Goal: Information Seeking & Learning: Learn about a topic

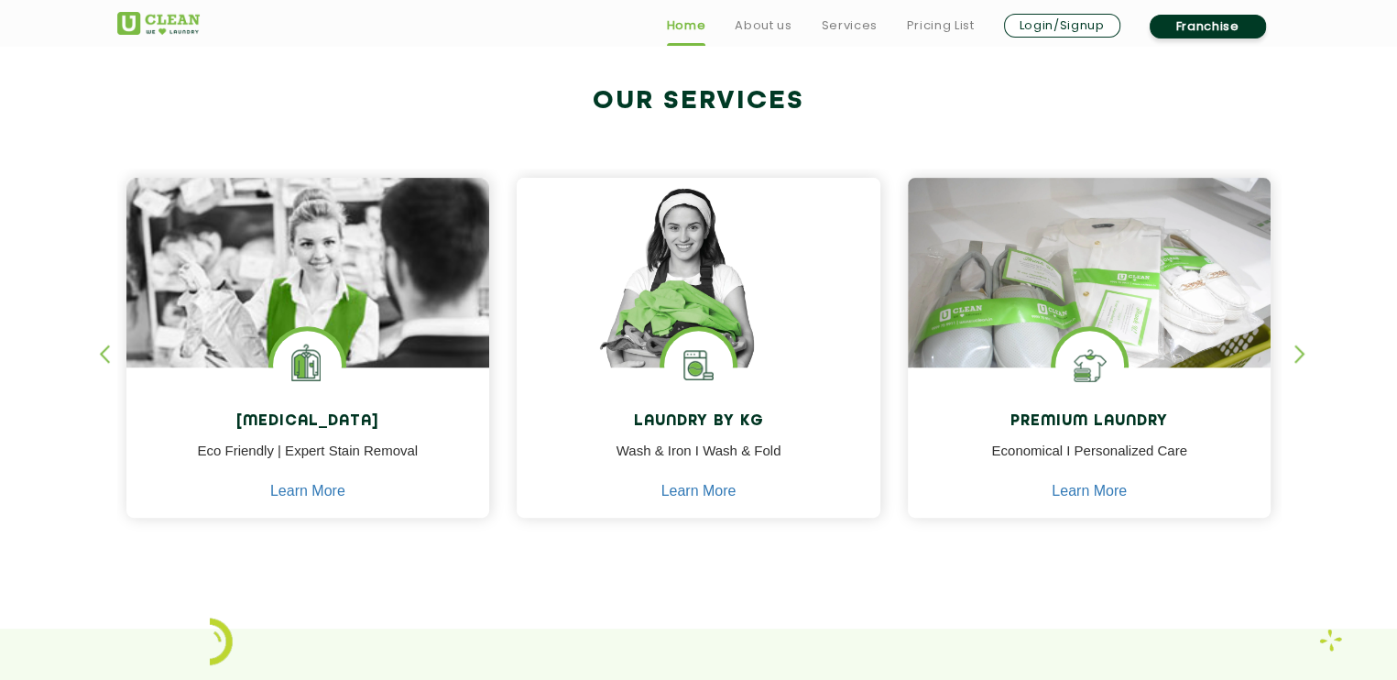
scroll to position [693, 0]
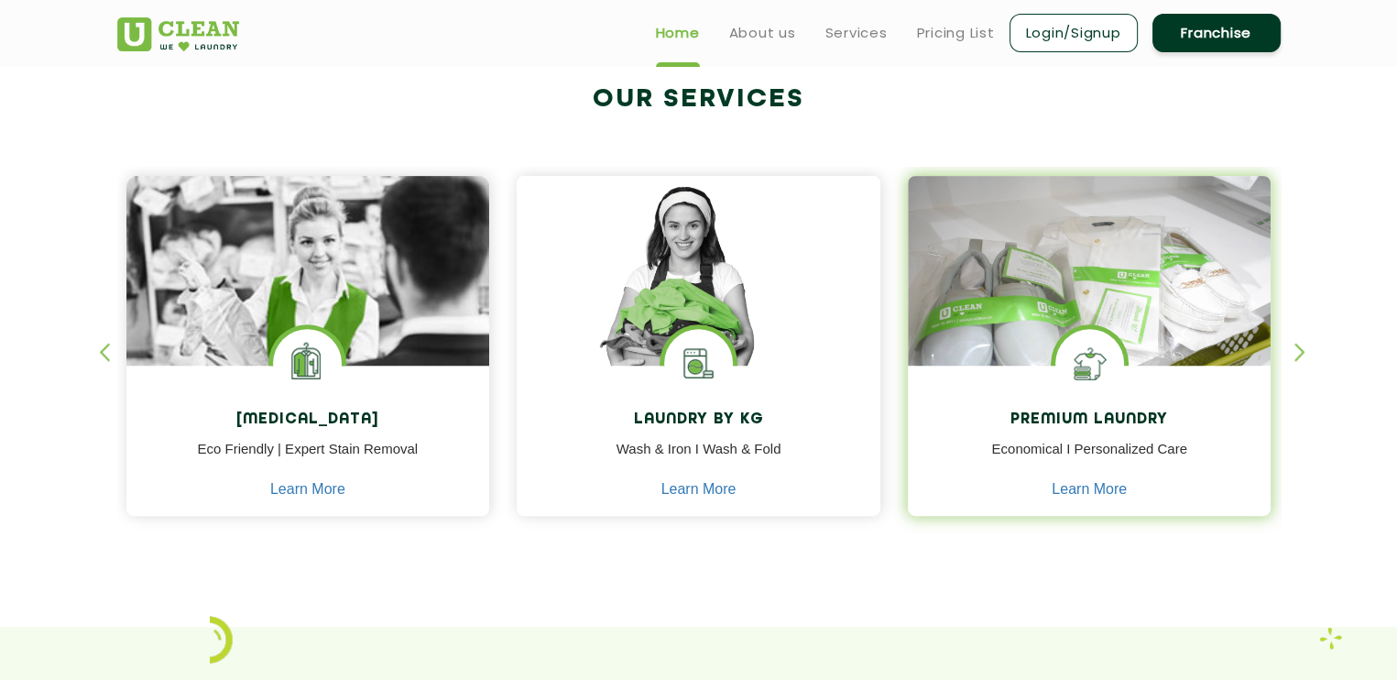
click at [1065, 267] on img at bounding box center [1090, 297] width 364 height 242
click at [1064, 350] on img at bounding box center [1090, 363] width 69 height 69
click at [1114, 325] on img at bounding box center [1090, 297] width 364 height 242
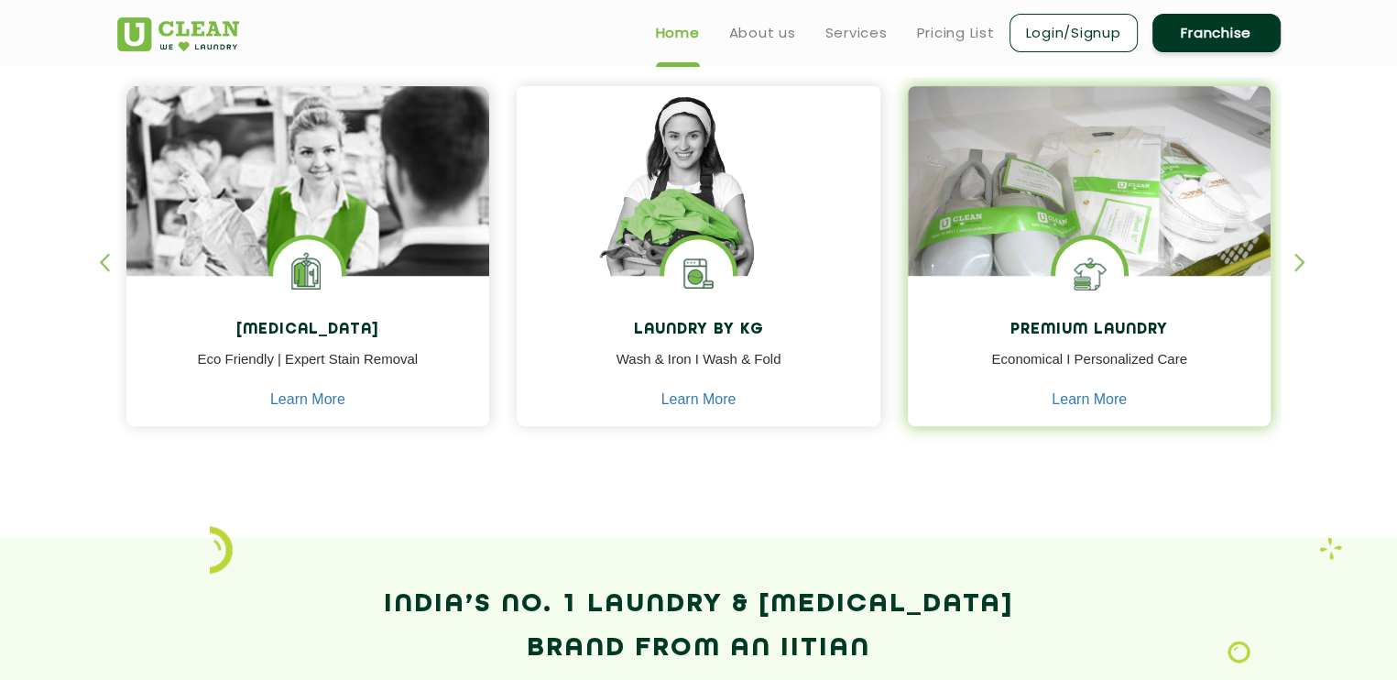
scroll to position [781, 0]
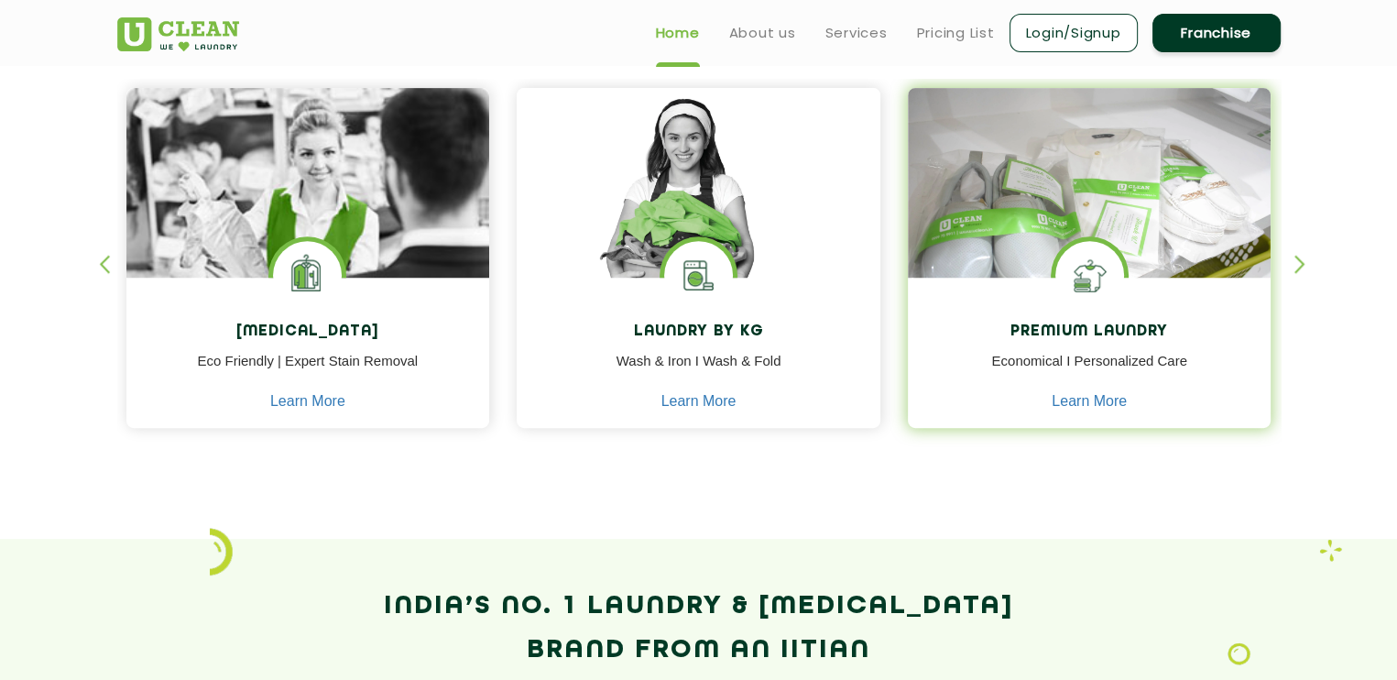
click at [1096, 356] on p "Economical I Personalized Care" at bounding box center [1090, 371] width 336 height 41
click at [1092, 278] on img at bounding box center [1090, 275] width 69 height 69
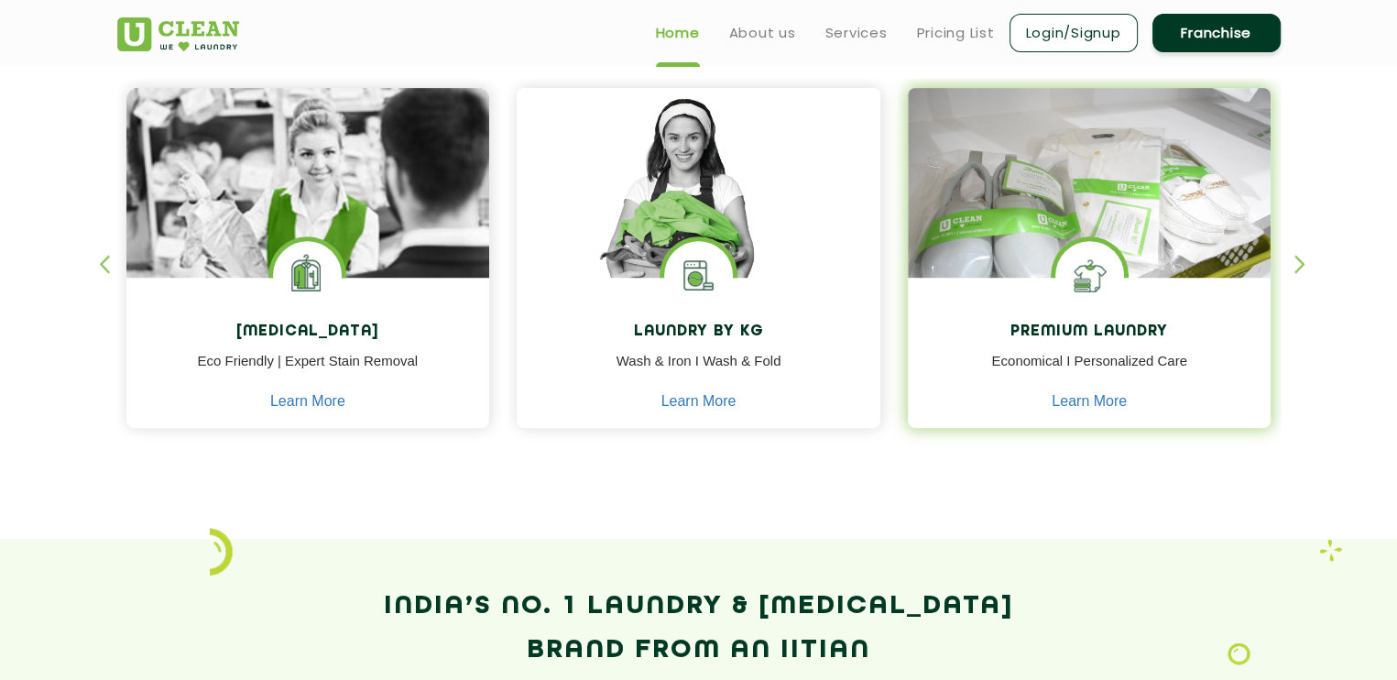
click at [1092, 278] on img at bounding box center [1090, 275] width 69 height 69
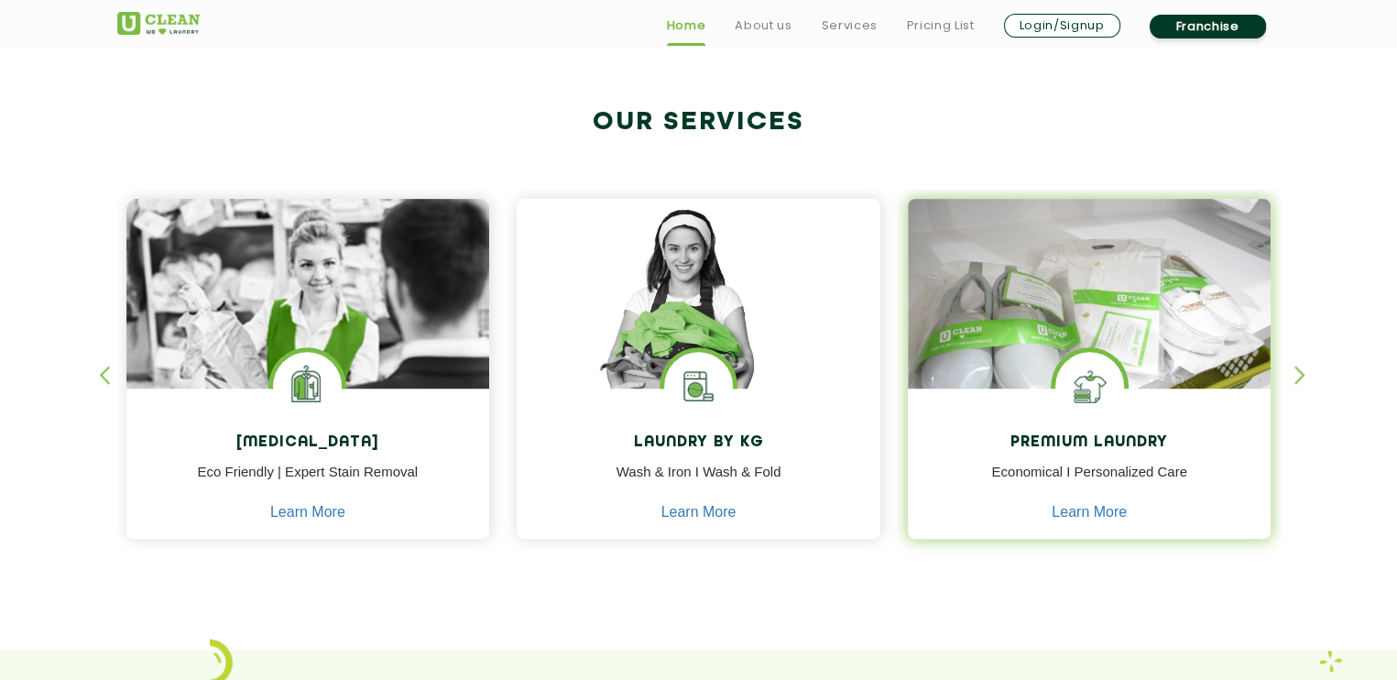
scroll to position [703, 0]
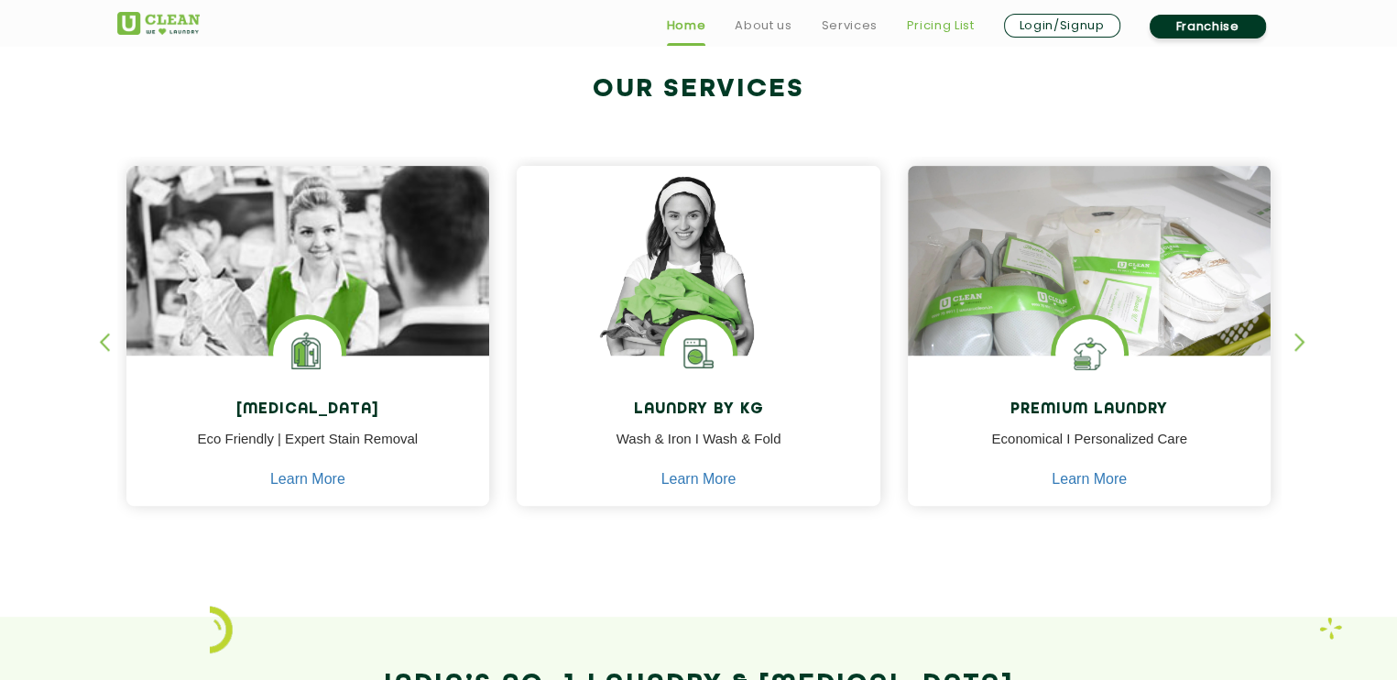
click at [920, 28] on link "Pricing List" at bounding box center [941, 26] width 68 height 22
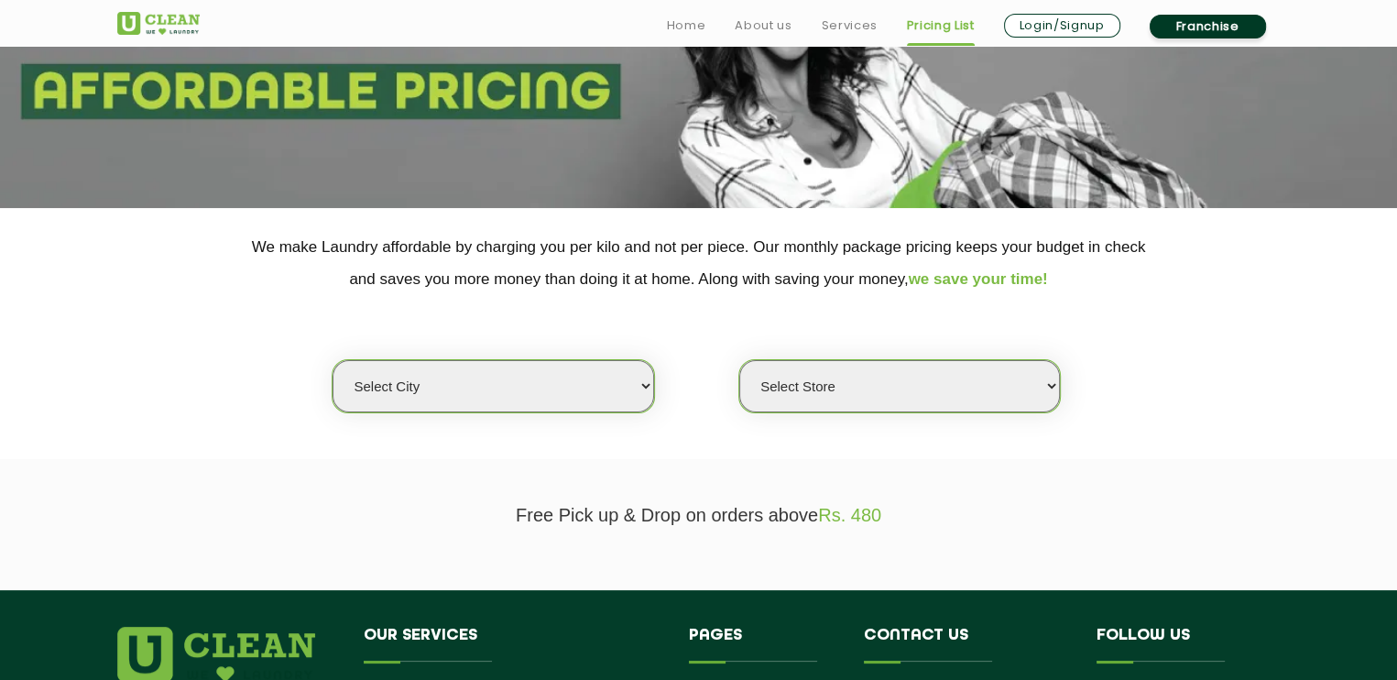
scroll to position [229, 0]
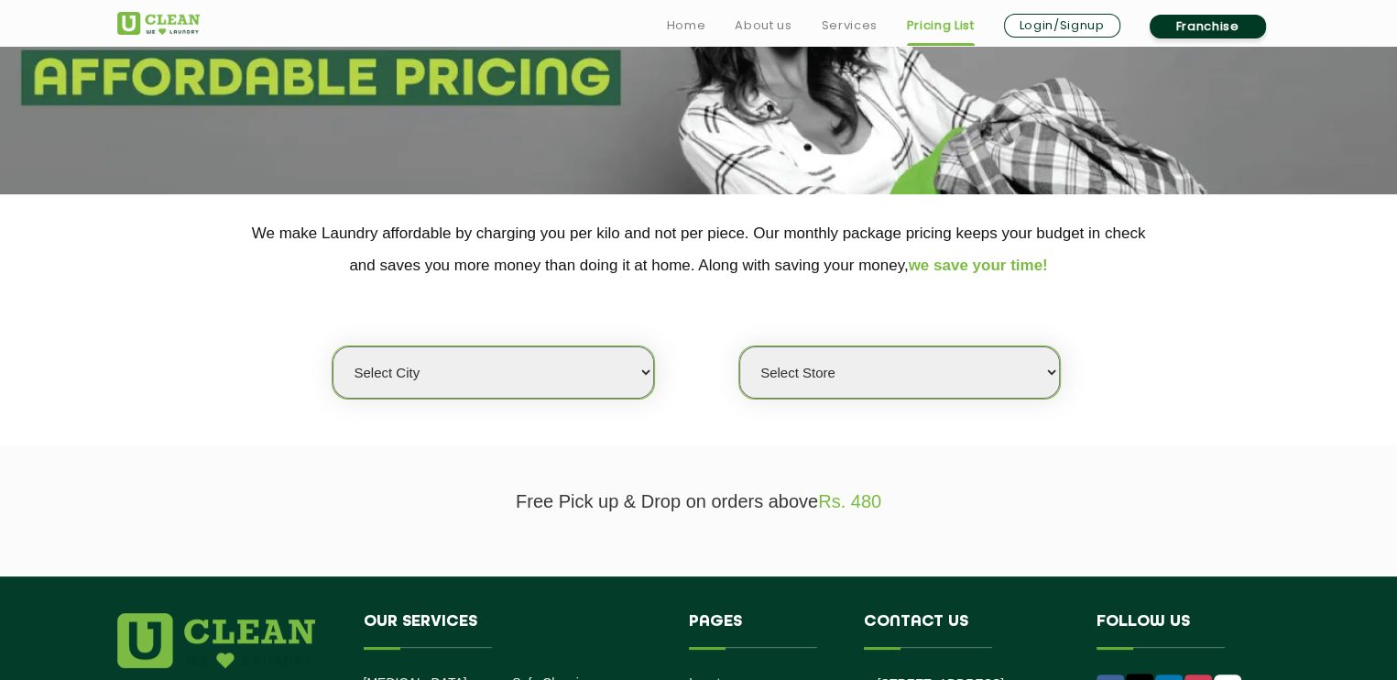
click at [586, 355] on select "Select city [GEOGRAPHIC_DATA] [GEOGRAPHIC_DATA] [GEOGRAPHIC_DATA] [GEOGRAPHIC_D…" at bounding box center [493, 372] width 321 height 52
select select "29"
click at [333, 346] on select "Select city [GEOGRAPHIC_DATA] [GEOGRAPHIC_DATA] [GEOGRAPHIC_DATA] [GEOGRAPHIC_D…" at bounding box center [493, 372] width 321 height 52
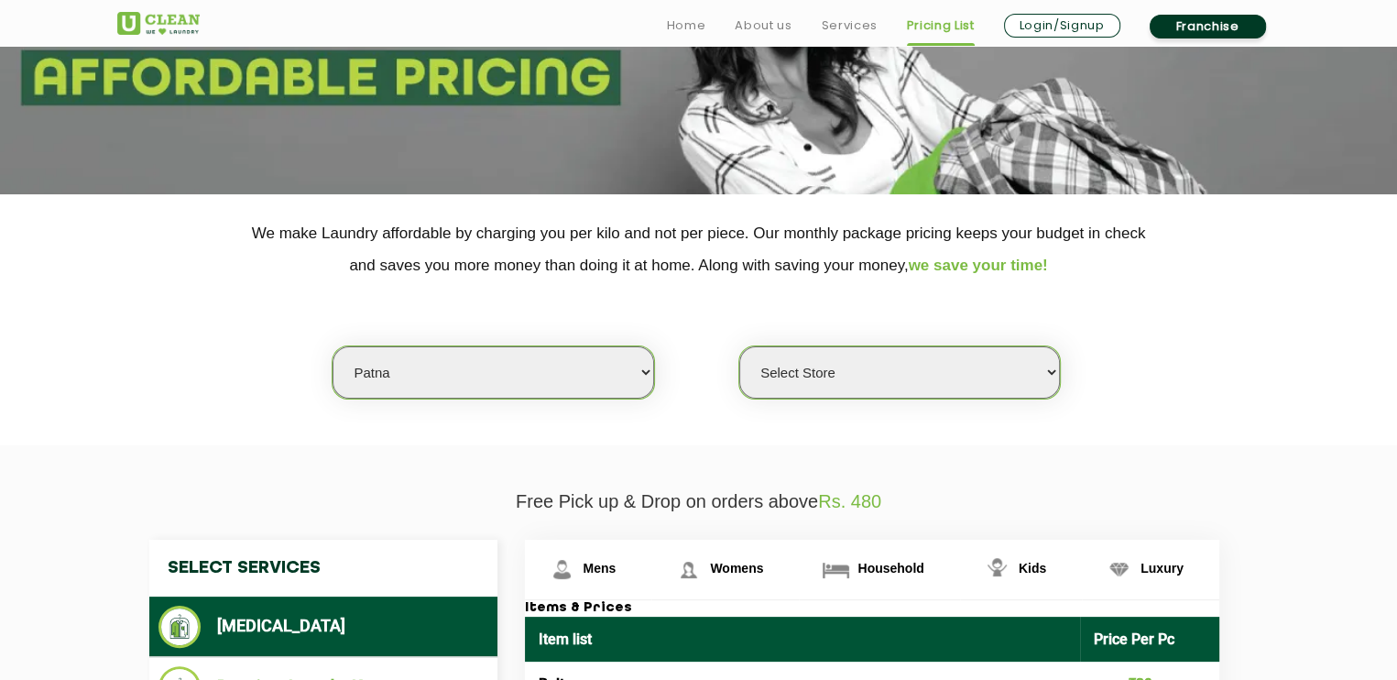
click at [847, 359] on select "Select Store UClean Jagdeopath Patna" at bounding box center [899, 372] width 321 height 52
select select "325"
click at [739, 346] on select "Select Store UClean Jagdeopath Patna" at bounding box center [899, 372] width 321 height 52
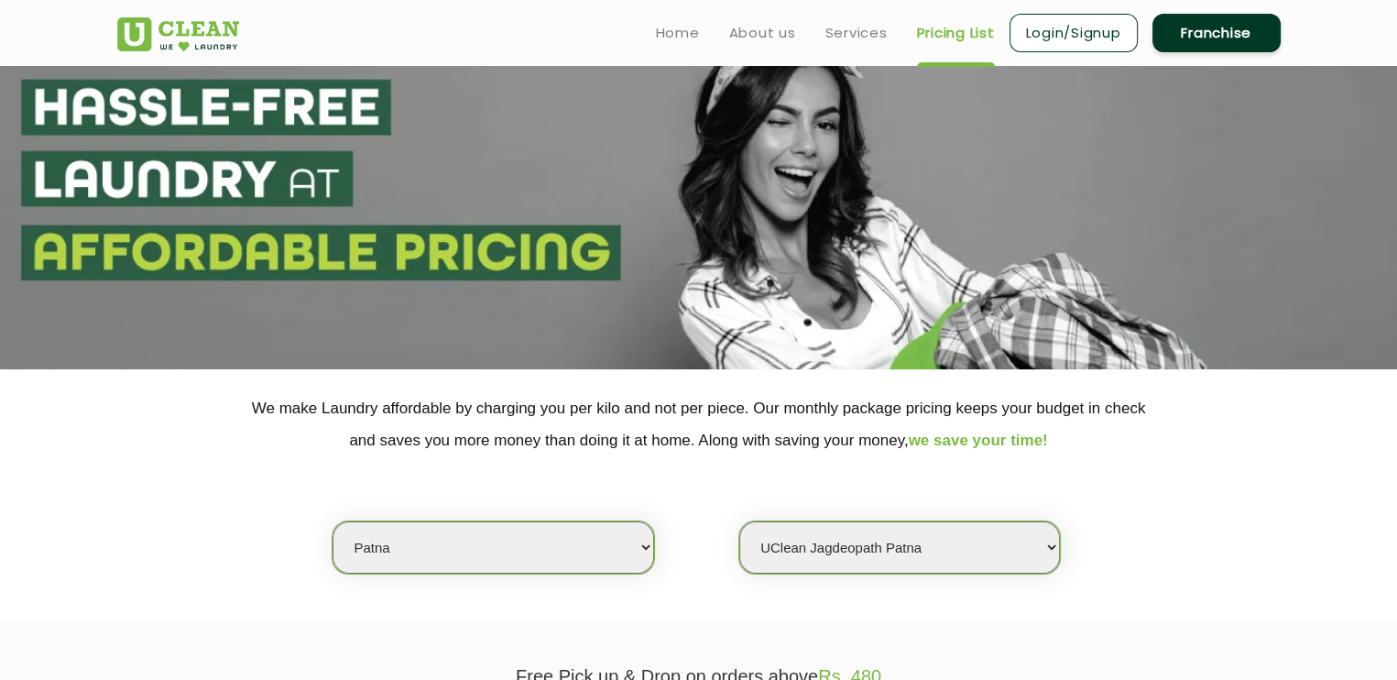
scroll to position [53, 0]
click at [890, 523] on select "Select Store UClean Jagdeopath Patna" at bounding box center [899, 548] width 321 height 52
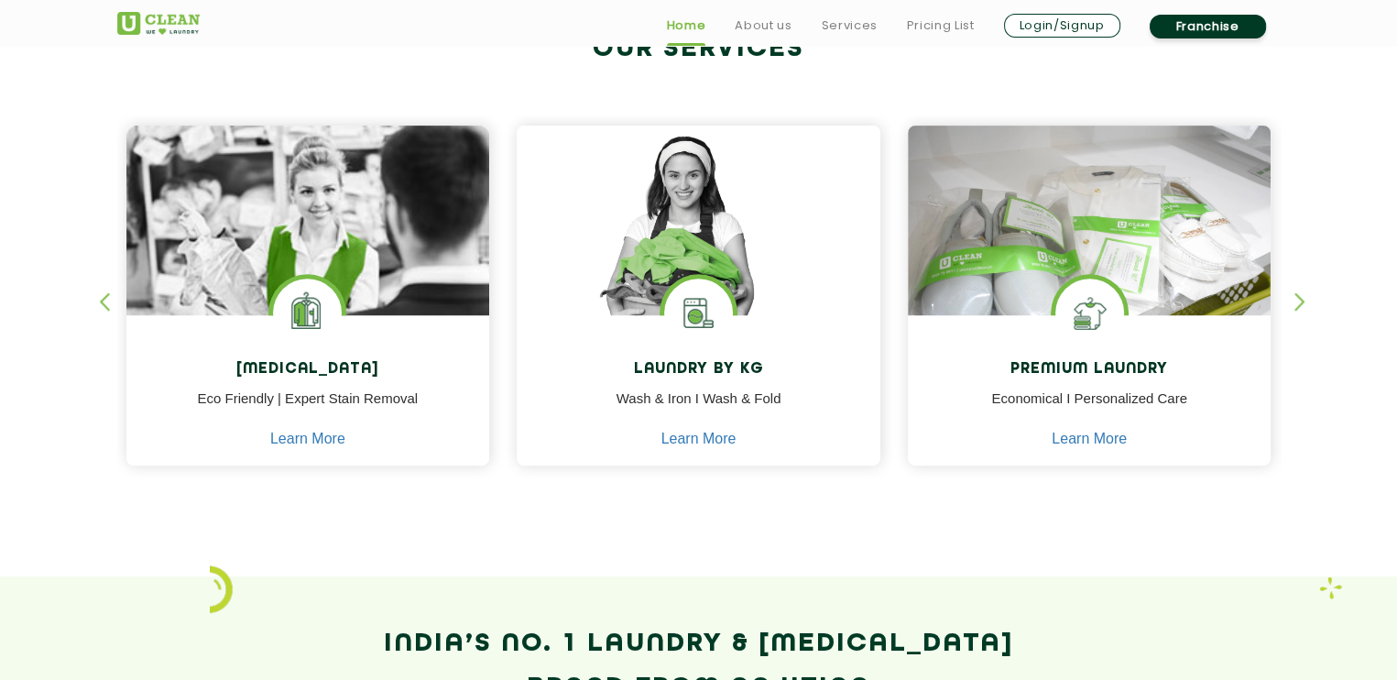
scroll to position [744, 0]
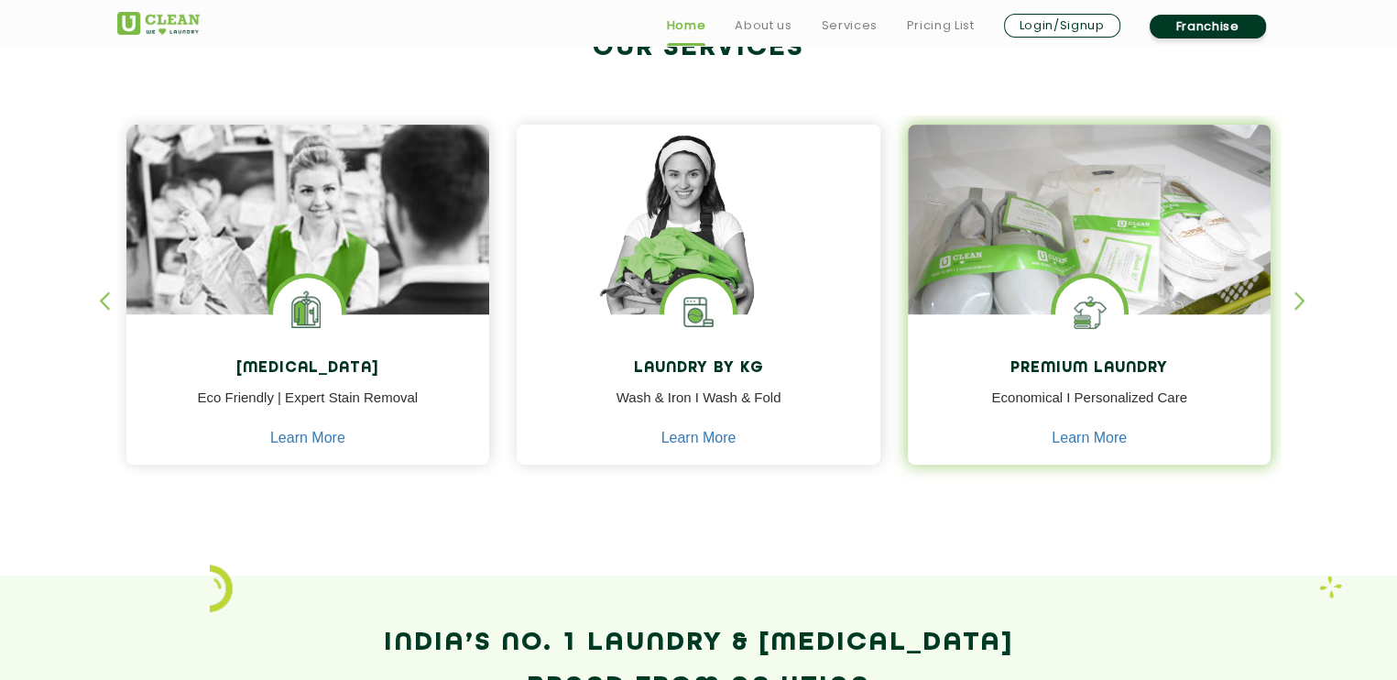
click at [991, 253] on img at bounding box center [1090, 246] width 364 height 242
click at [1106, 194] on img at bounding box center [1090, 246] width 364 height 242
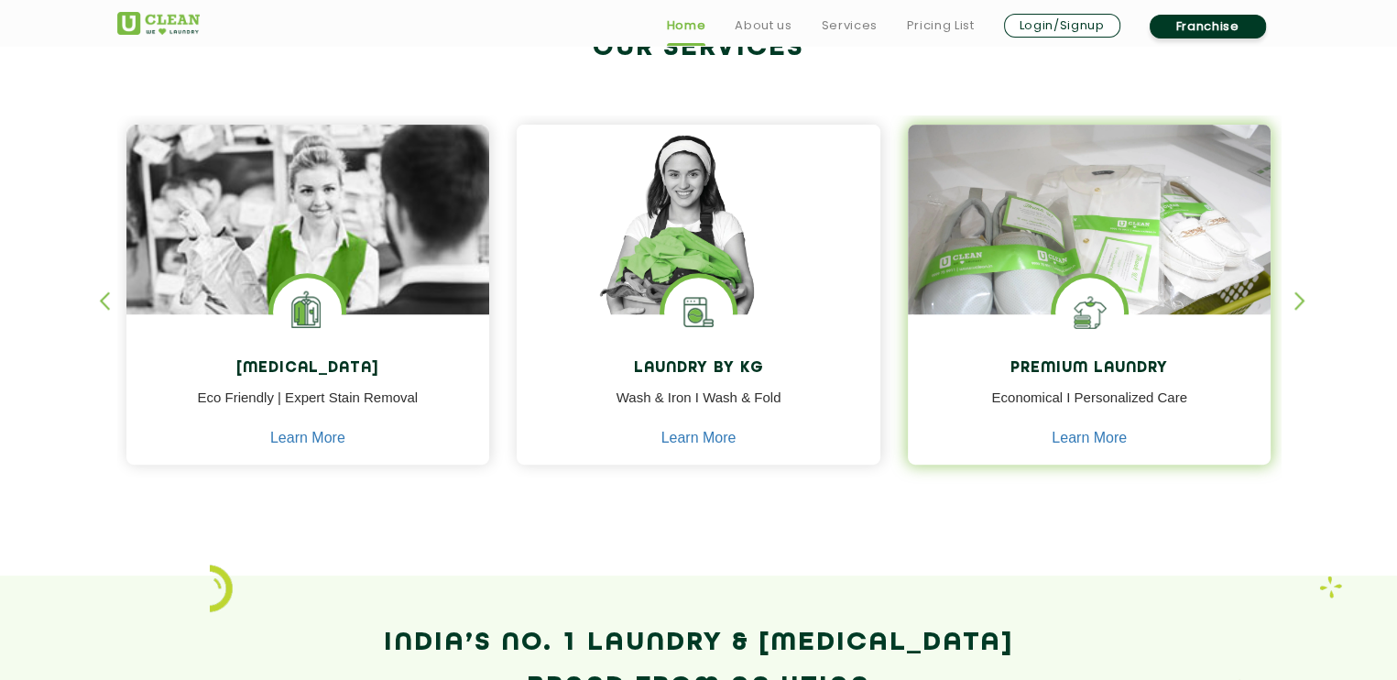
click at [1106, 194] on img at bounding box center [1090, 246] width 364 height 242
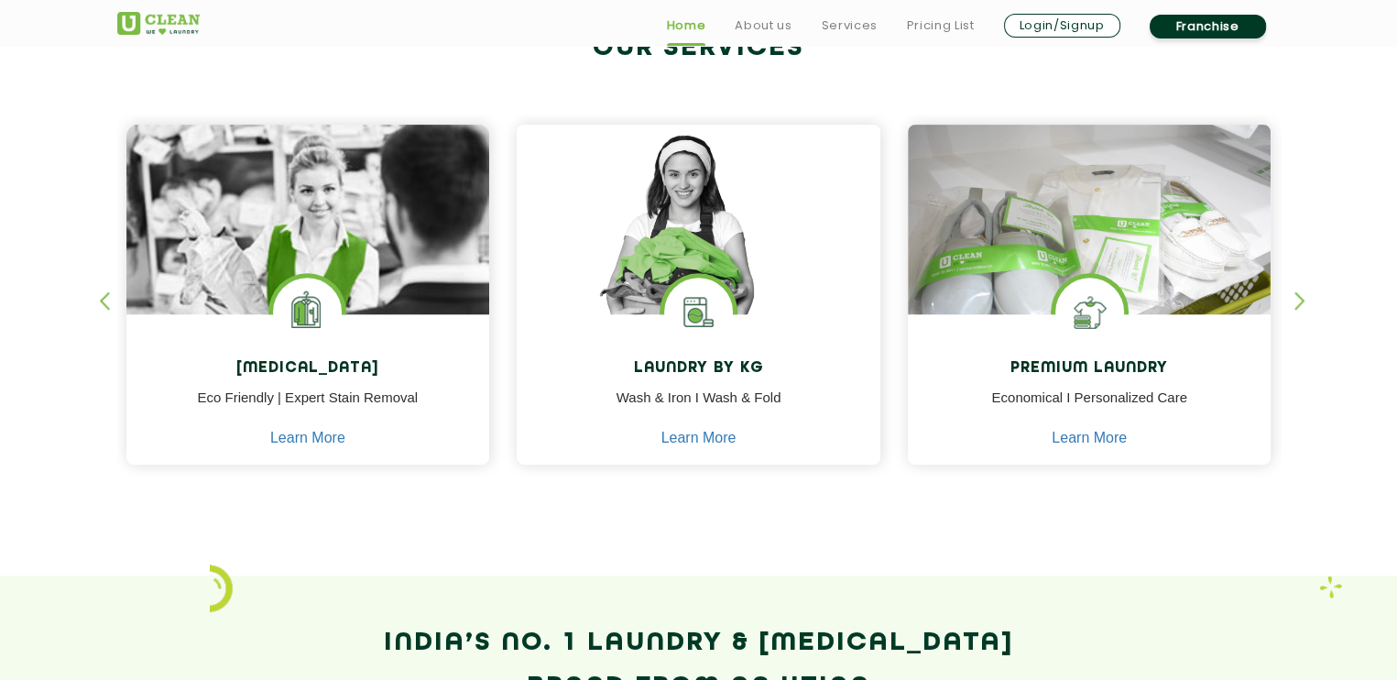
click at [1058, 17] on link "Login/Signup" at bounding box center [1062, 26] width 116 height 24
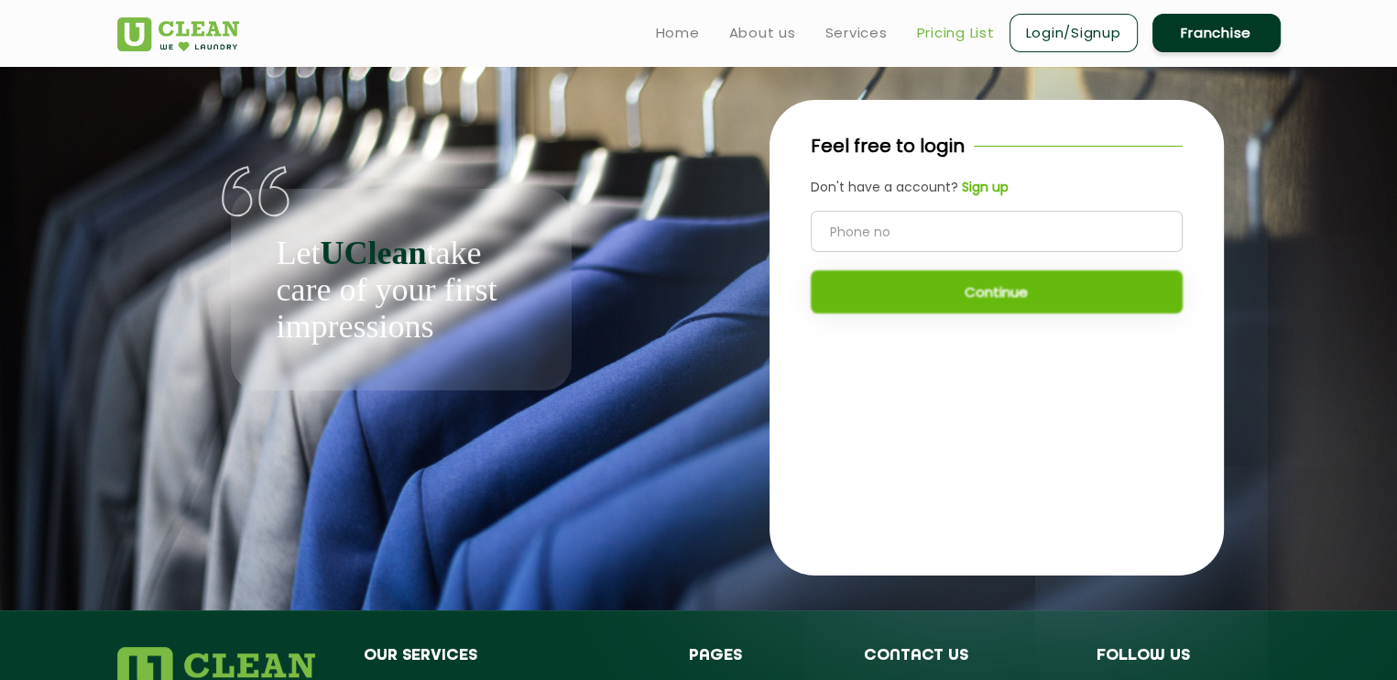
click at [953, 38] on link "Pricing List" at bounding box center [956, 33] width 78 height 22
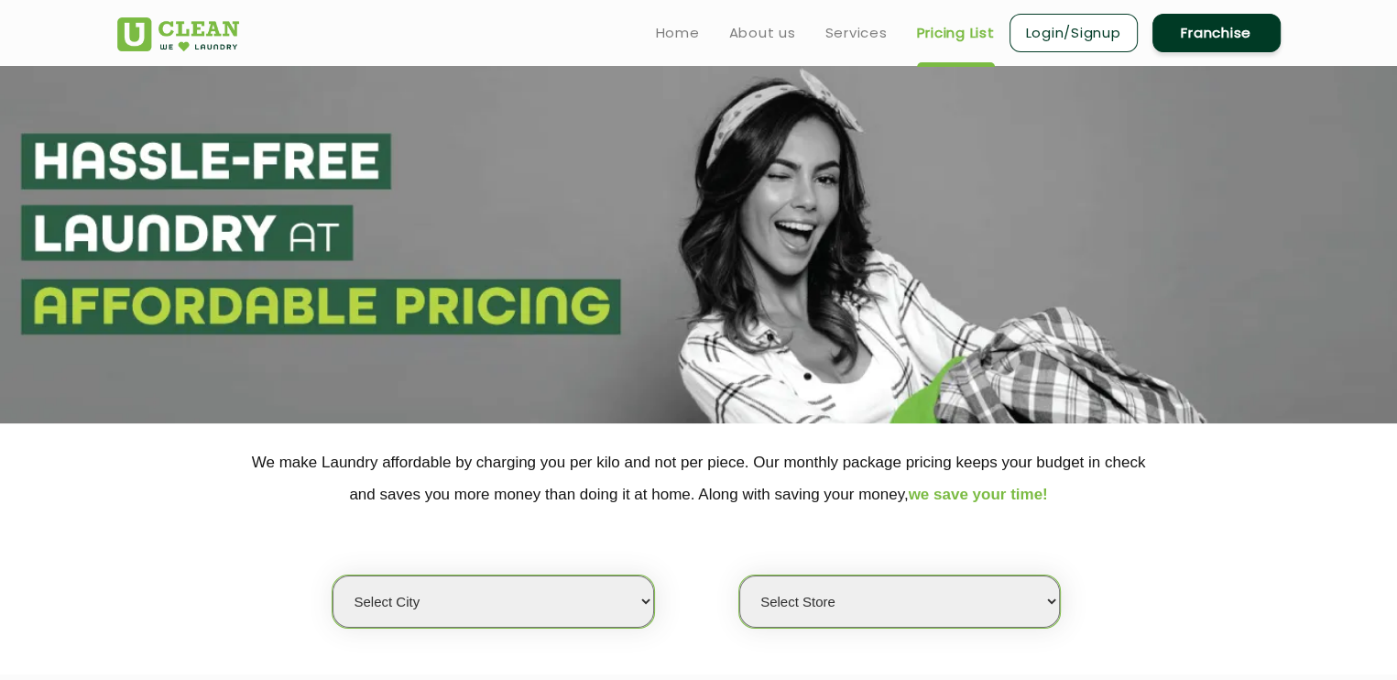
select select "0"
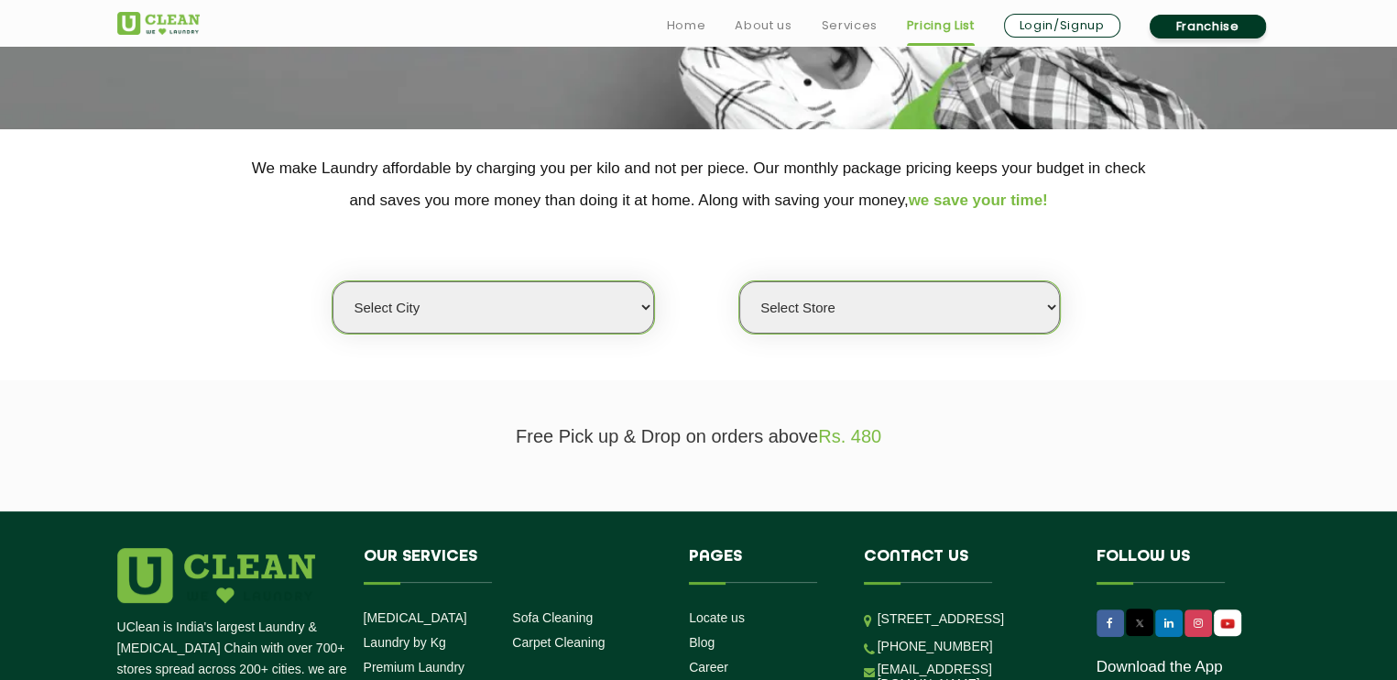
scroll to position [299, 0]
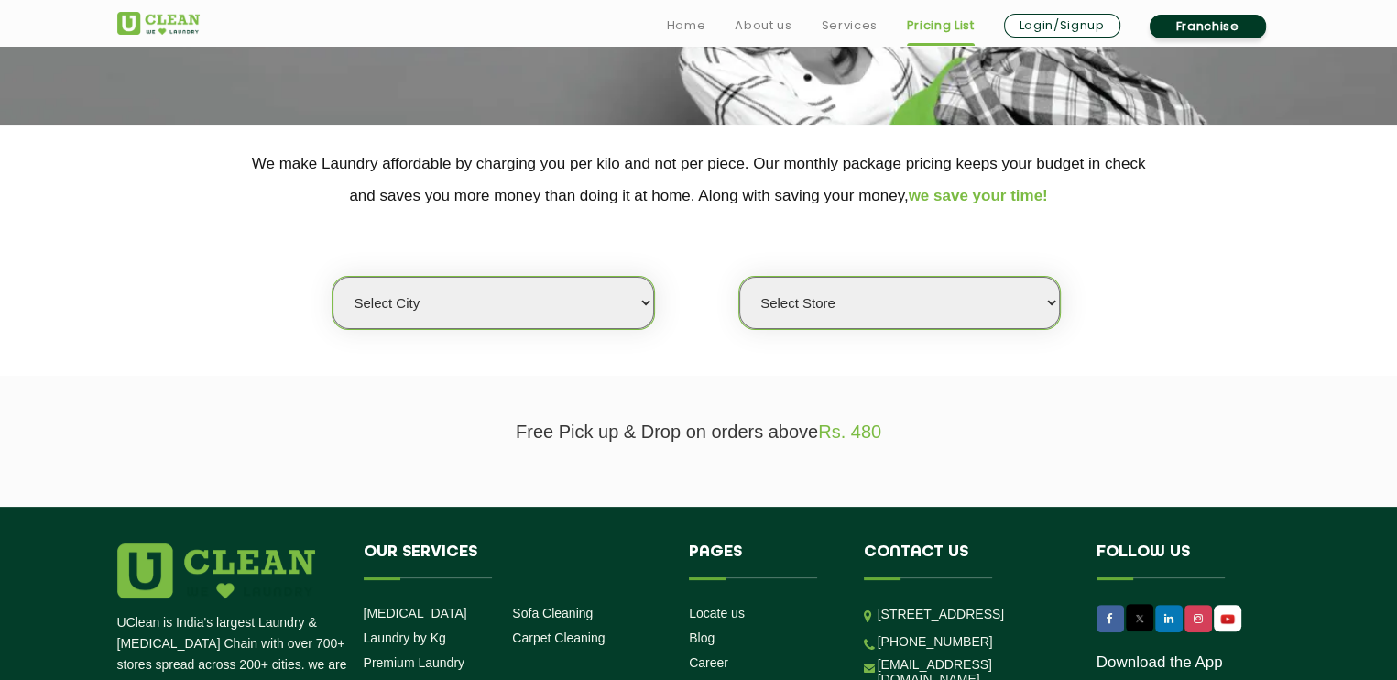
click at [566, 281] on select "Select city [GEOGRAPHIC_DATA] [GEOGRAPHIC_DATA] [GEOGRAPHIC_DATA] [GEOGRAPHIC_D…" at bounding box center [493, 303] width 321 height 52
